Goal: Task Accomplishment & Management: Use online tool/utility

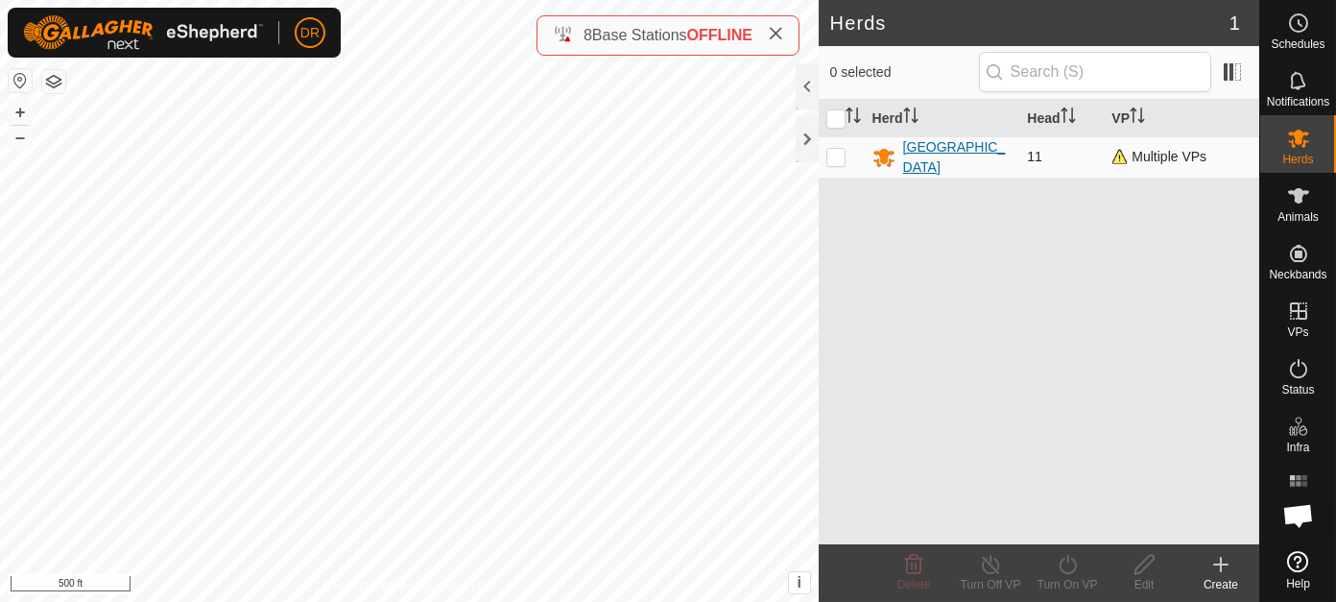
click at [935, 156] on div "[GEOGRAPHIC_DATA]" at bounding box center [957, 157] width 109 height 40
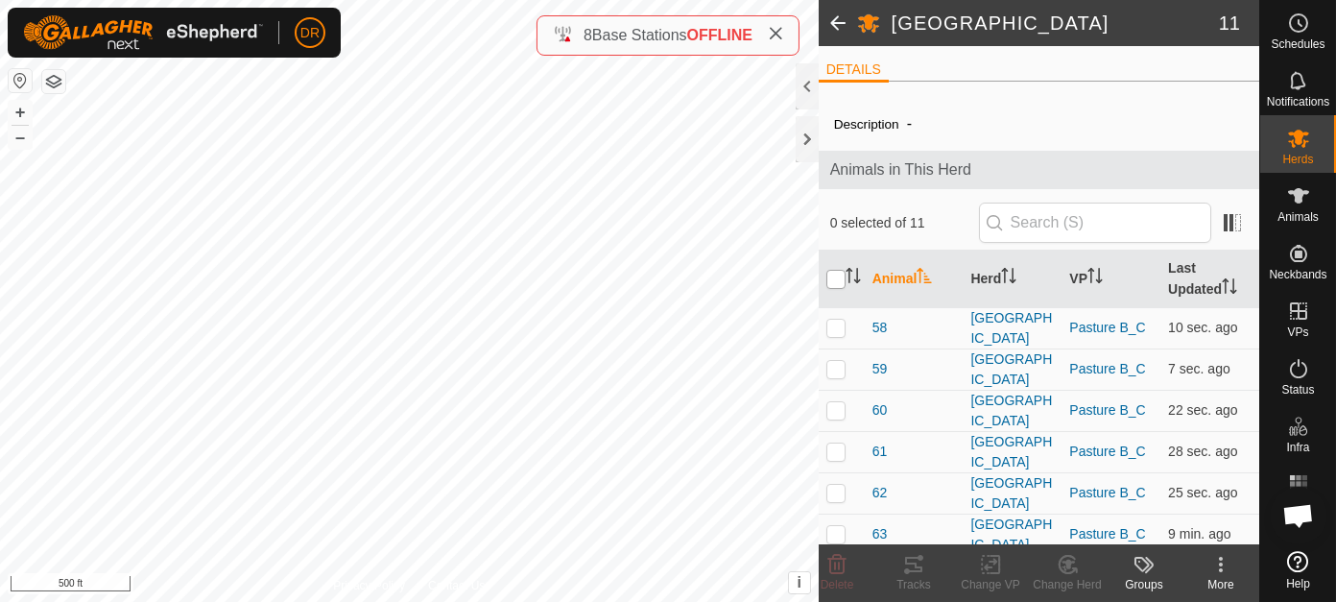
click at [840, 274] on input "checkbox" at bounding box center [835, 279] width 19 height 19
checkbox input "true"
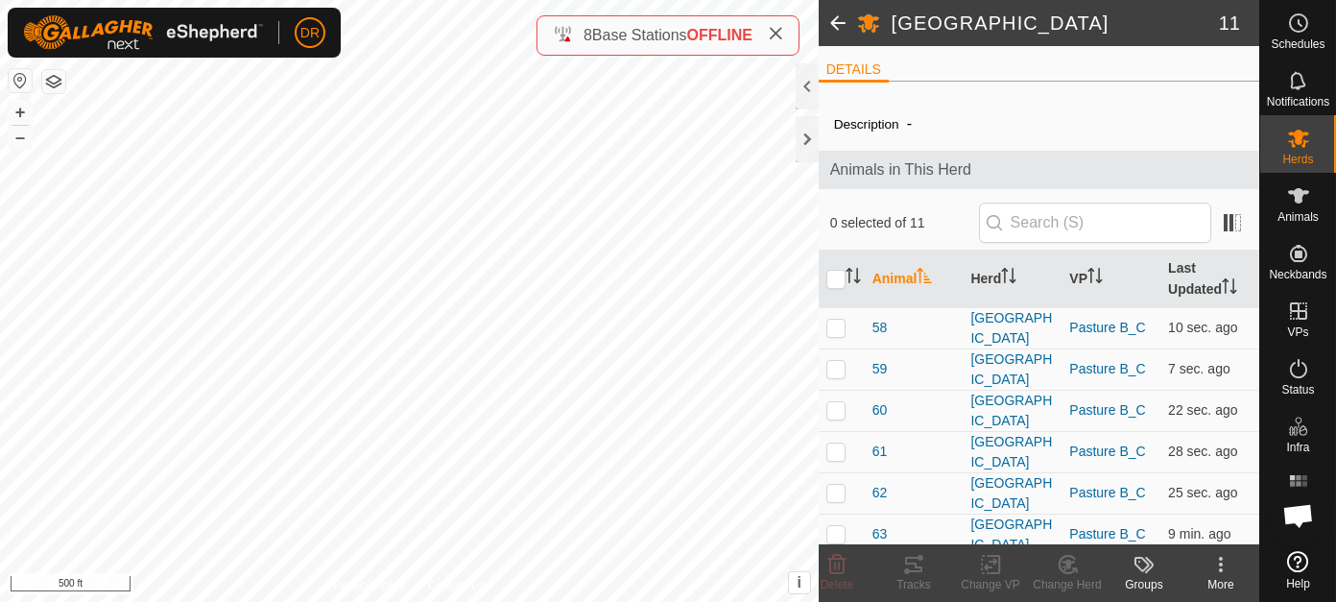
checkbox input "true"
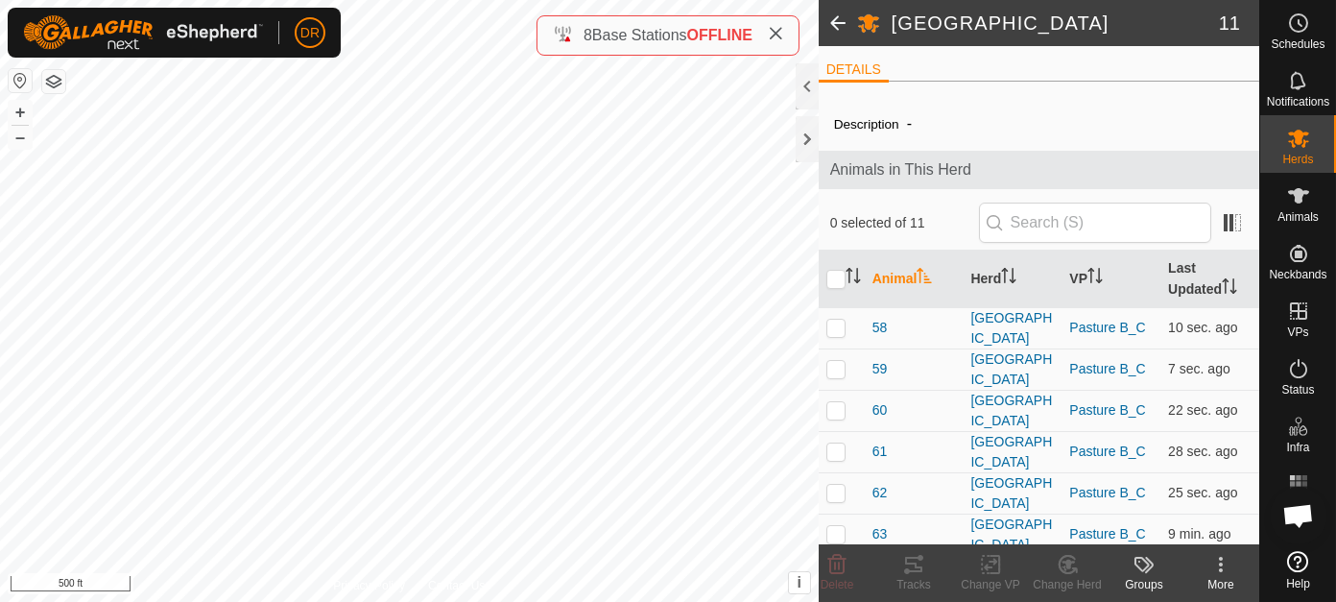
checkbox input "true"
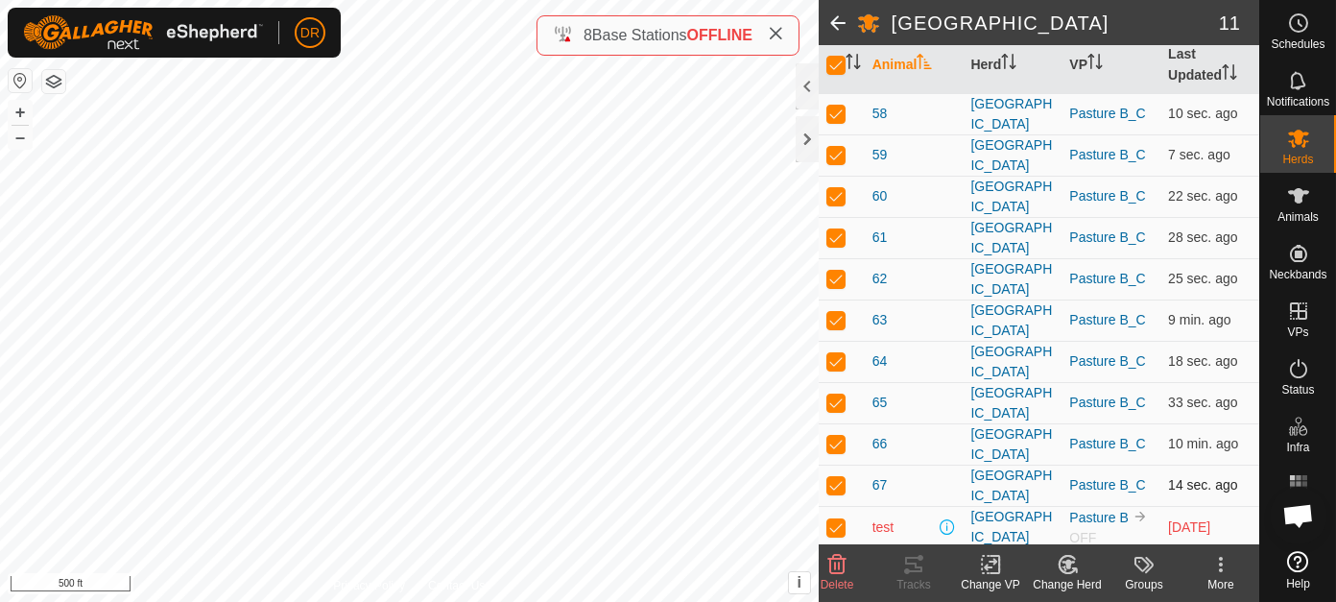
scroll to position [215, 0]
click at [838, 526] on p-checkbox at bounding box center [835, 525] width 19 height 15
checkbox input "false"
click at [917, 573] on icon at bounding box center [913, 564] width 23 height 23
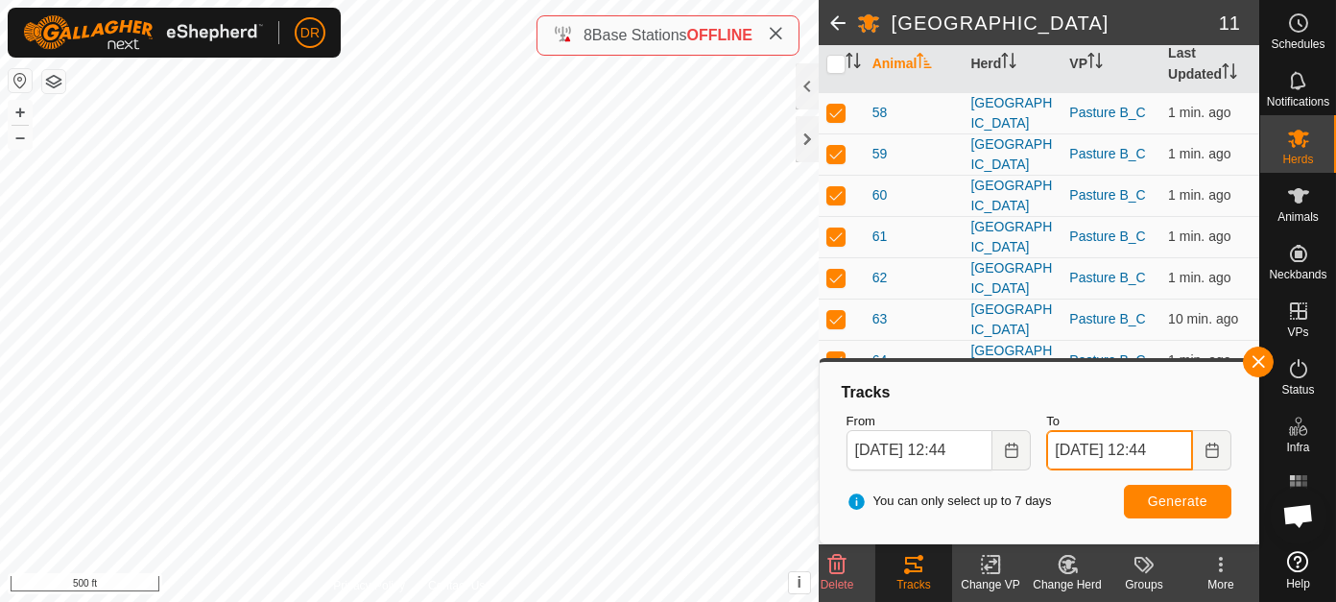
click at [1169, 448] on input "[DATE] 12:44" at bounding box center [1119, 450] width 147 height 40
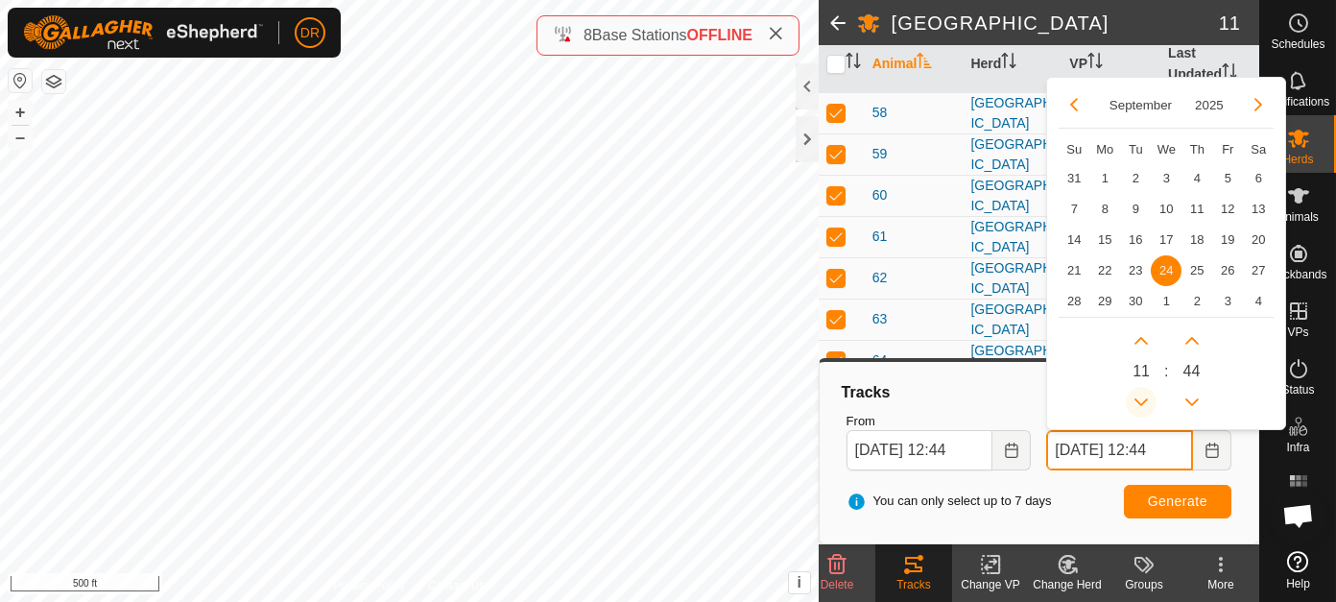
click at [1144, 400] on button "Previous Hour" at bounding box center [1141, 402] width 31 height 31
click at [1145, 402] on span "Previous Hour" at bounding box center [1145, 402] width 0 height 0
click at [1146, 399] on button "Previous Hour" at bounding box center [1141, 402] width 31 height 31
click at [1144, 398] on button "Previous Hour" at bounding box center [1141, 402] width 31 height 31
click at [1144, 398] on icon "Previous Hour" at bounding box center [1140, 402] width 13 height 8
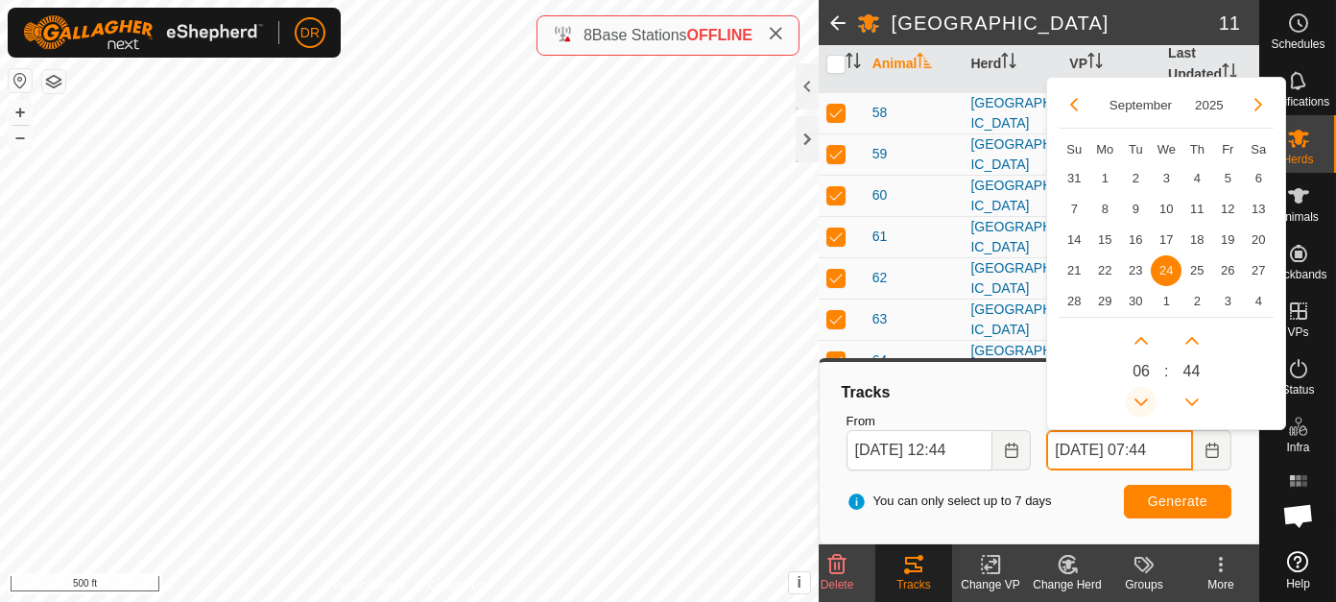
click at [1144, 398] on button "Previous Hour" at bounding box center [1141, 402] width 31 height 31
type input "[DATE] 06:44"
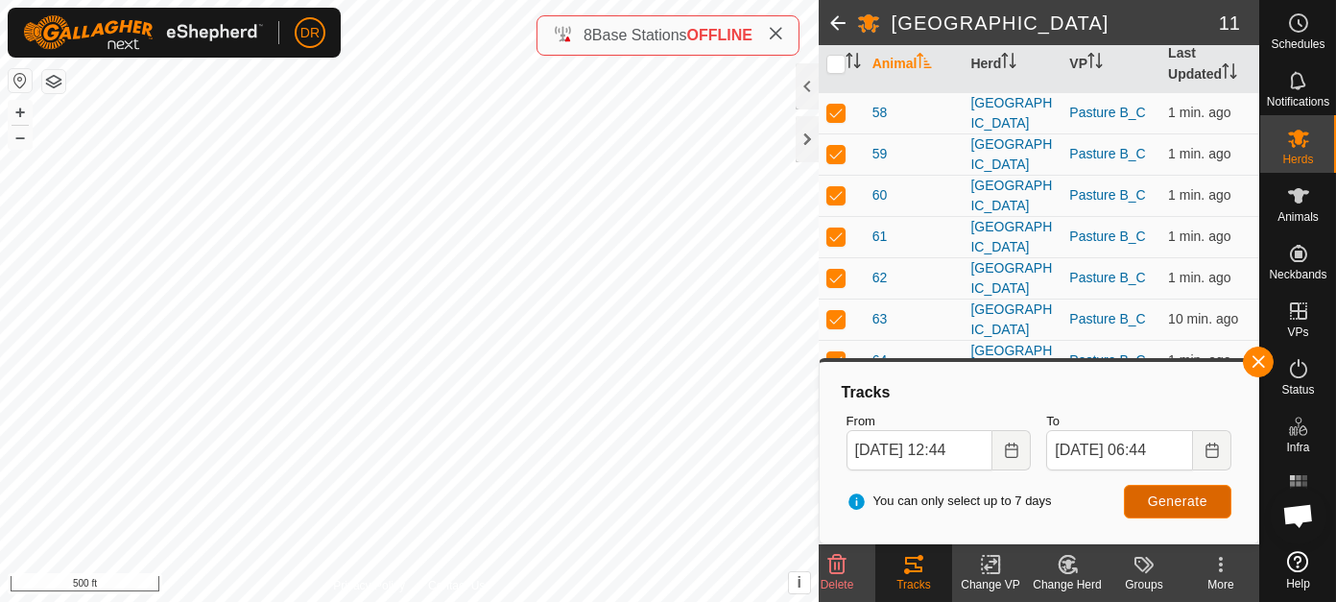
click at [1185, 503] on span "Generate" at bounding box center [1178, 500] width 60 height 15
